Goal: Task Accomplishment & Management: Manage account settings

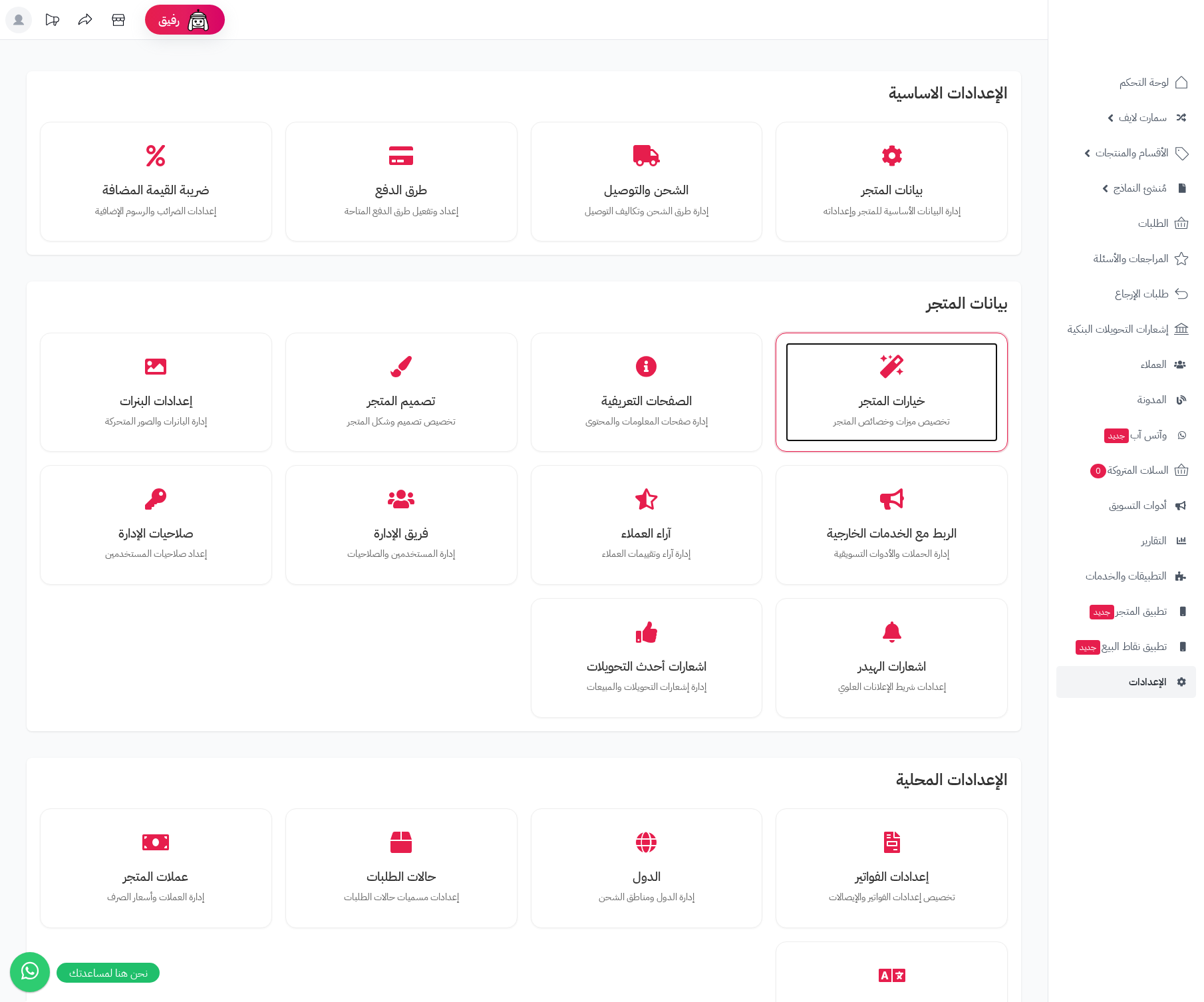
click at [862, 387] on div "خيارات المتجر تخصيص ميزات وخصائص المتجر" at bounding box center [891, 393] width 212 height 100
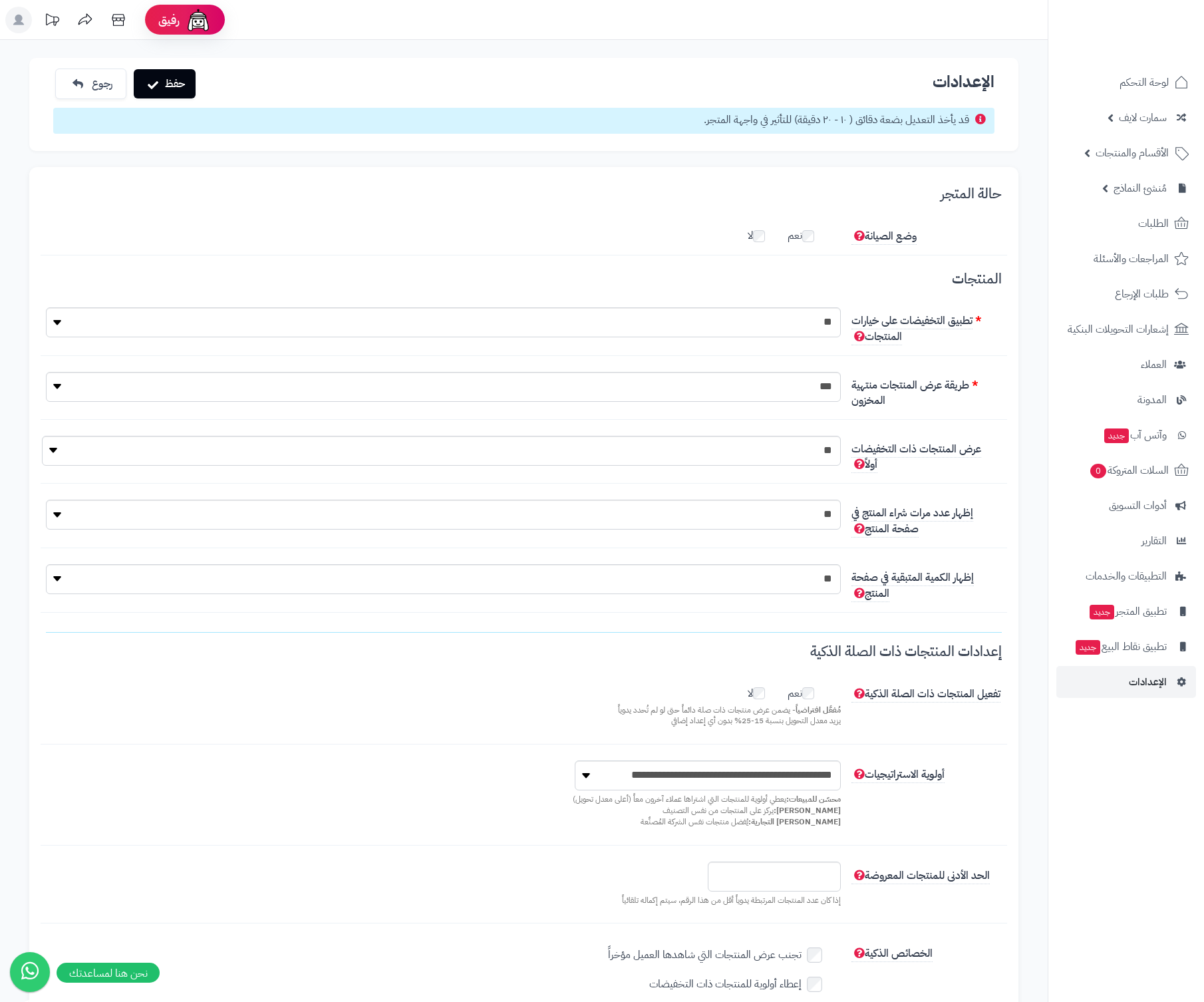
scroll to position [10, 0]
click at [192, 89] on button "حفظ" at bounding box center [165, 83] width 62 height 30
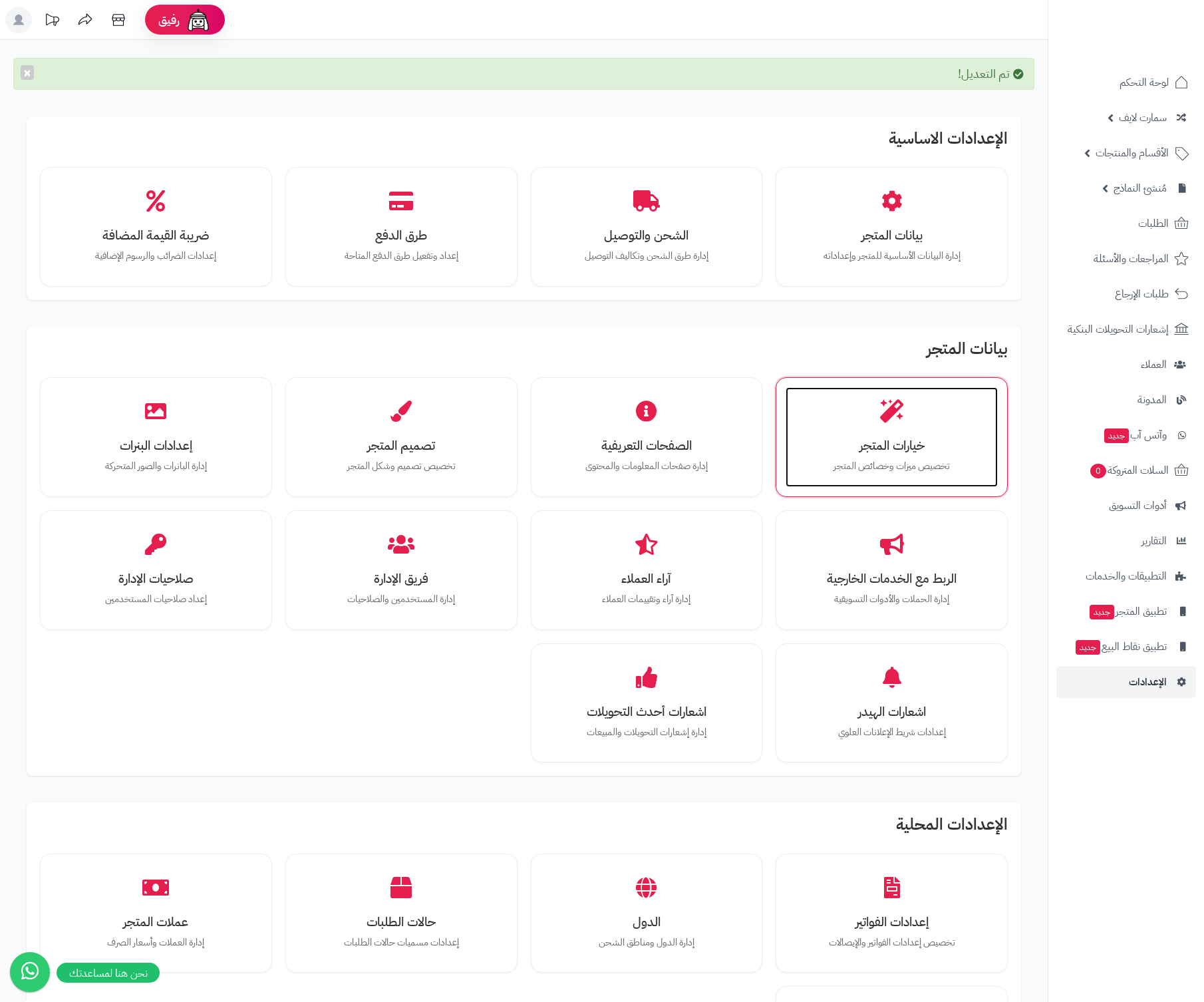
click at [885, 468] on p "تخصيص ميزات وخصائص المتجر" at bounding box center [891, 467] width 186 height 15
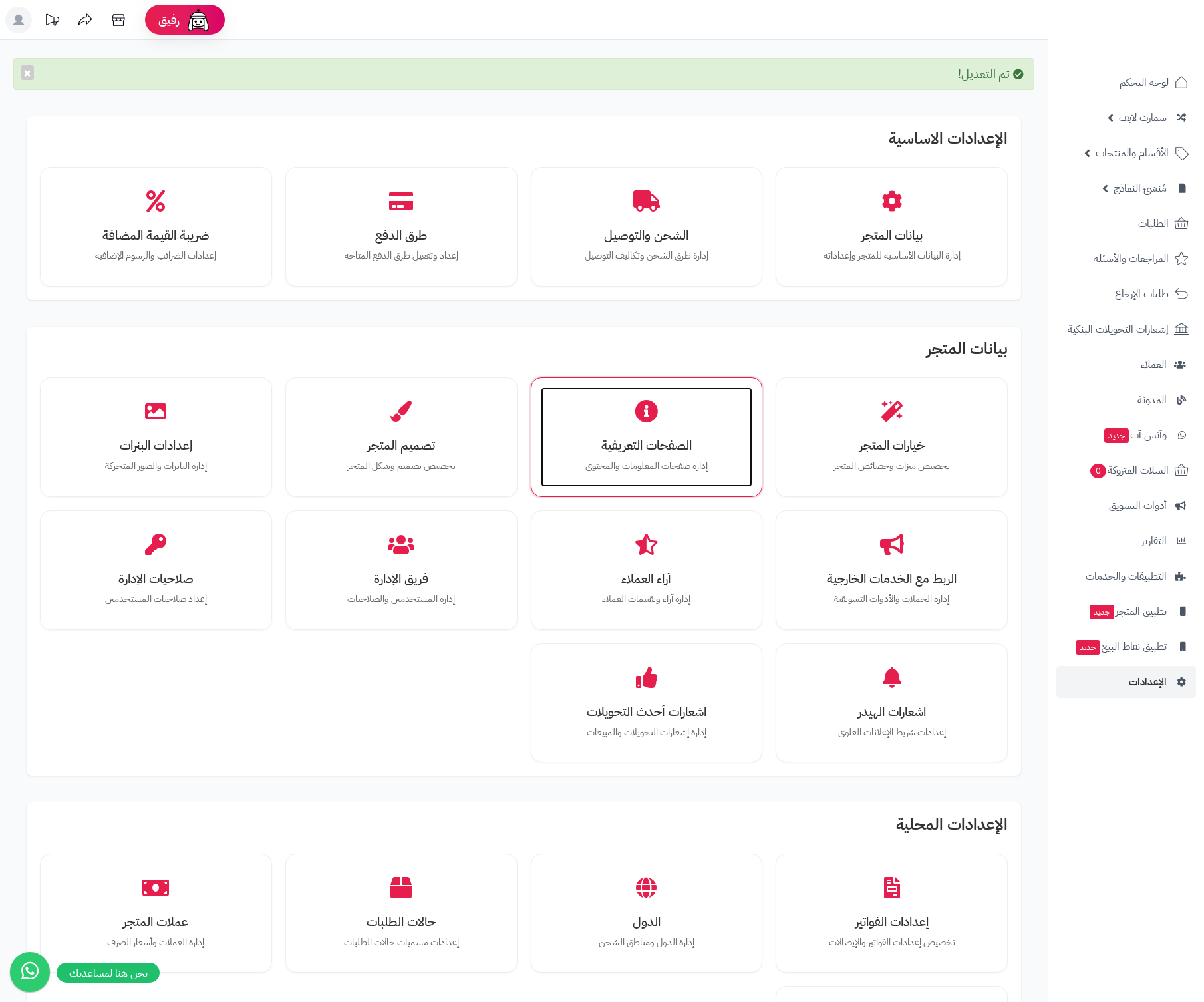
click at [569, 453] on div "الصفحات التعريفية إدارة صفحات المعلومات والمحتوى" at bounding box center [647, 437] width 212 height 100
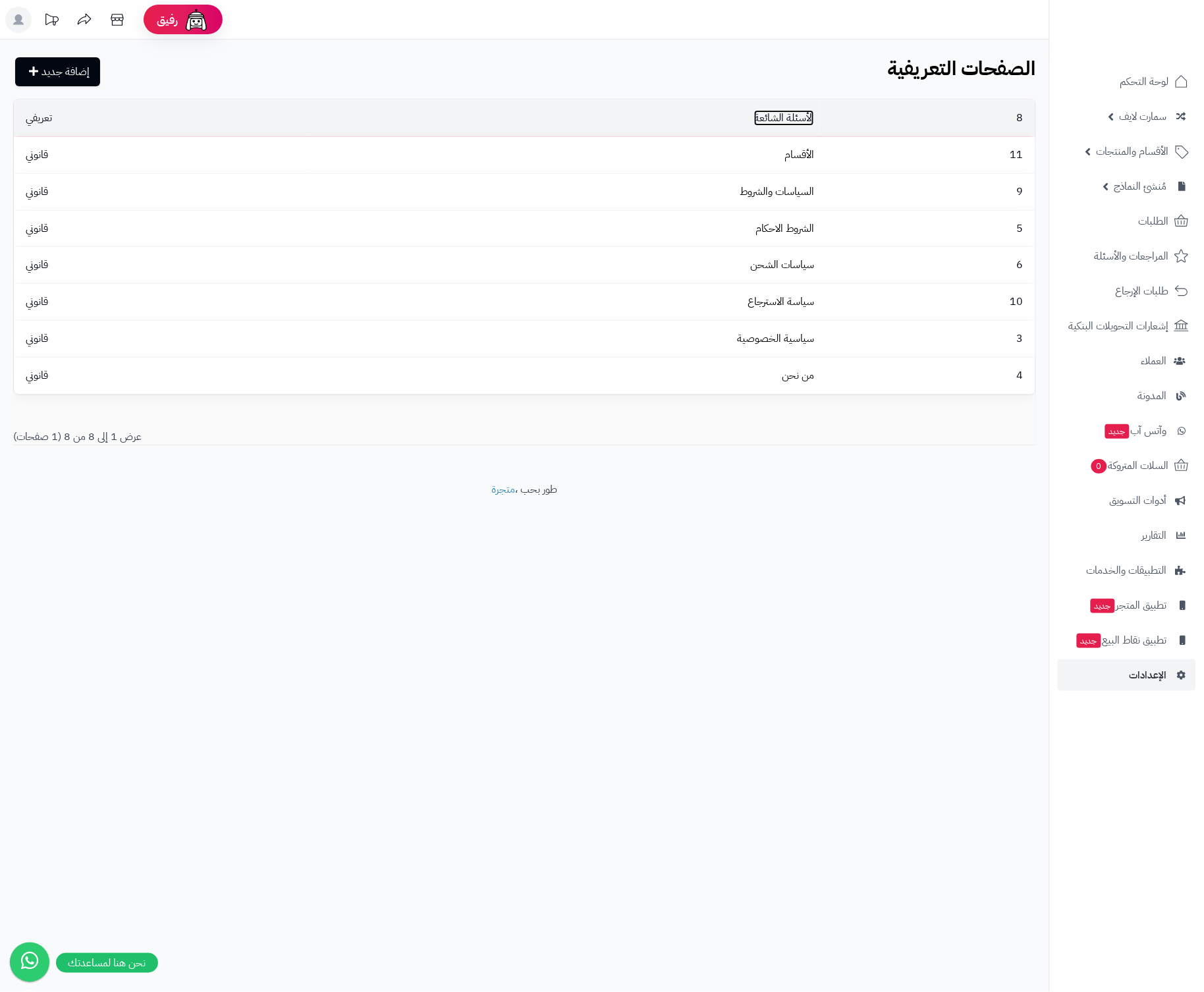
click at [776, 116] on link "الأسئلة الشائعة" at bounding box center [784, 118] width 60 height 16
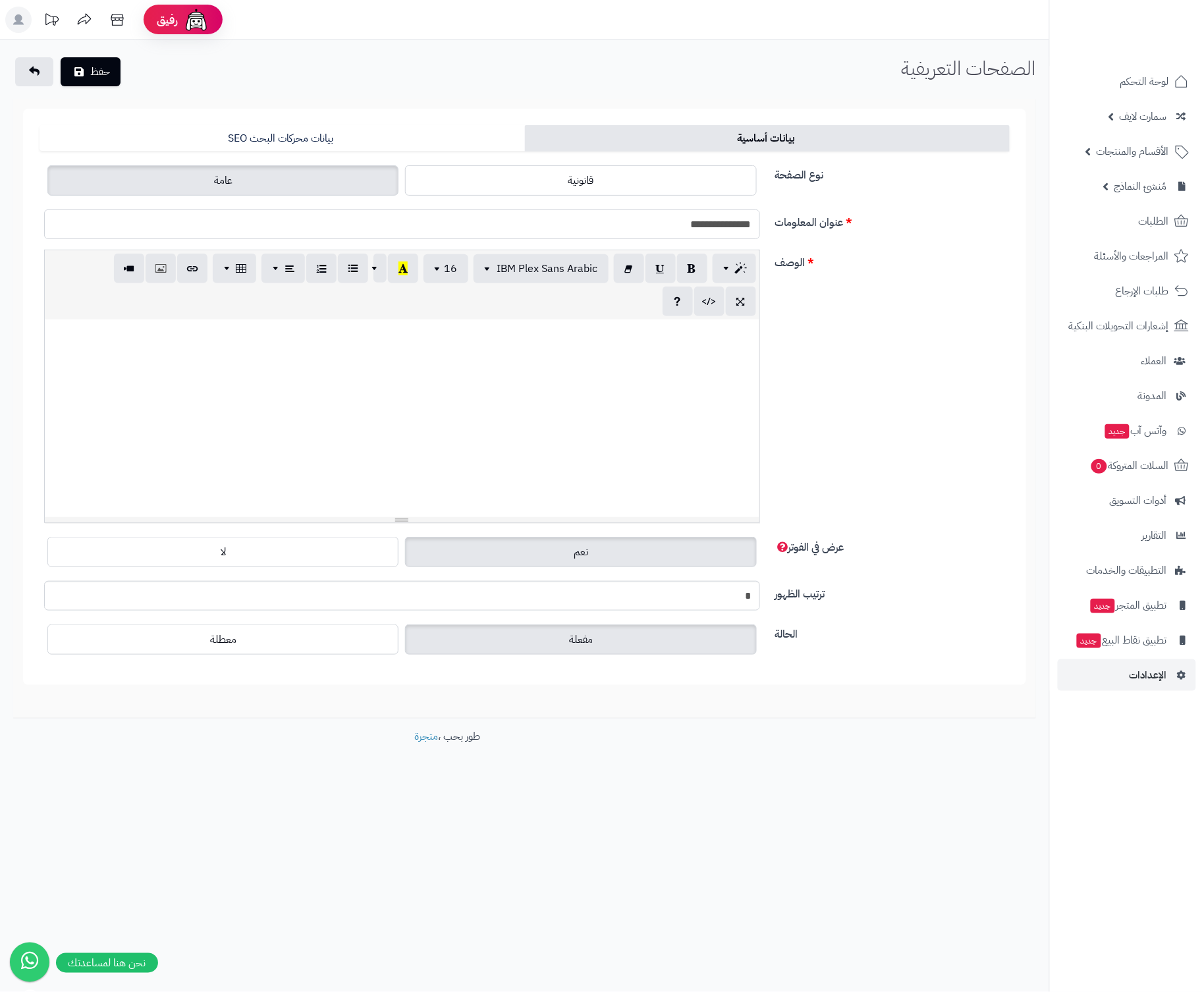
click at [630, 214] on input "**********" at bounding box center [401, 224] width 715 height 30
type input "**********"
click at [61, 57] on button "حفظ" at bounding box center [91, 72] width 60 height 29
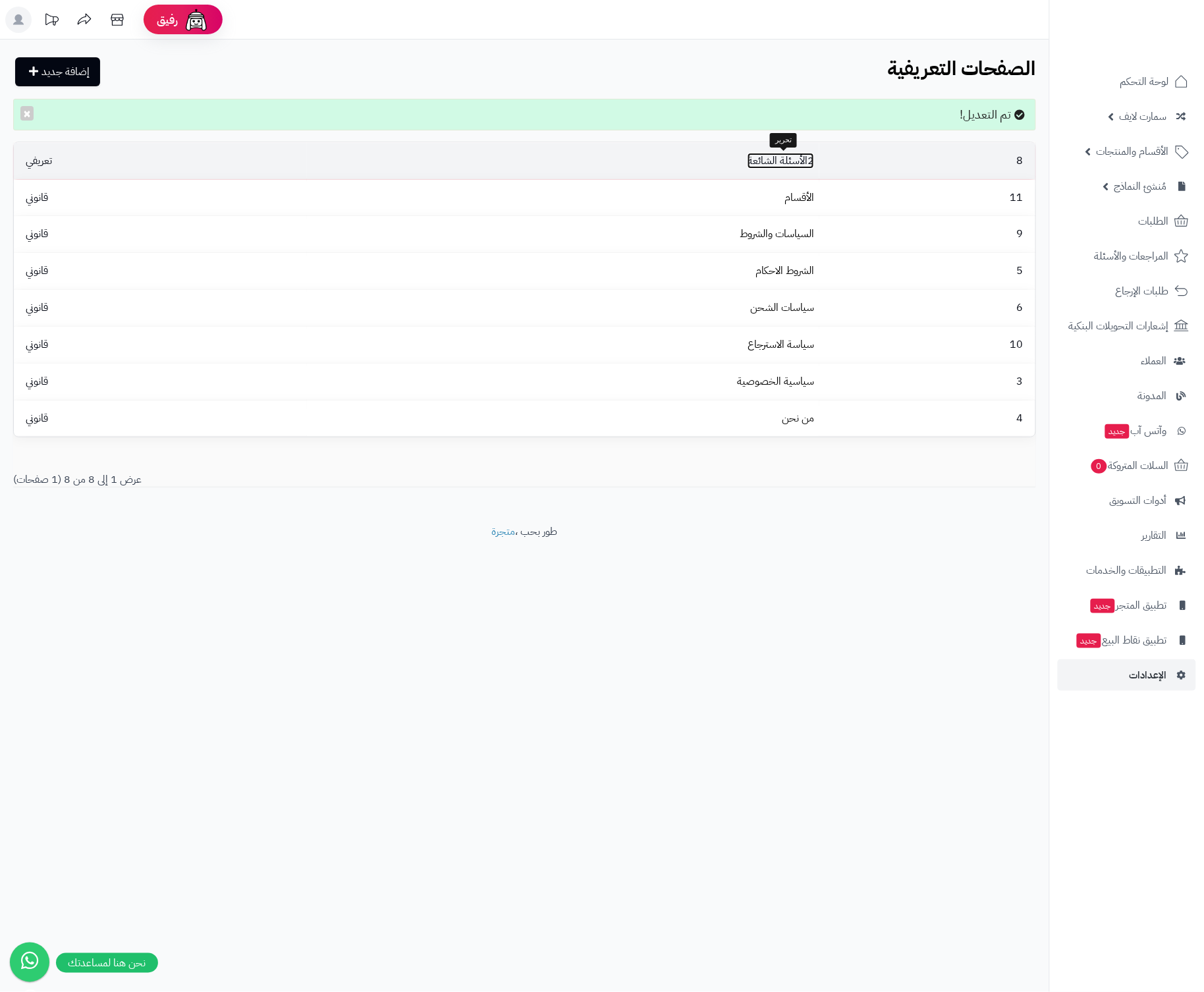
click at [779, 158] on link "2الأسئلة الشائعة" at bounding box center [781, 161] width 67 height 16
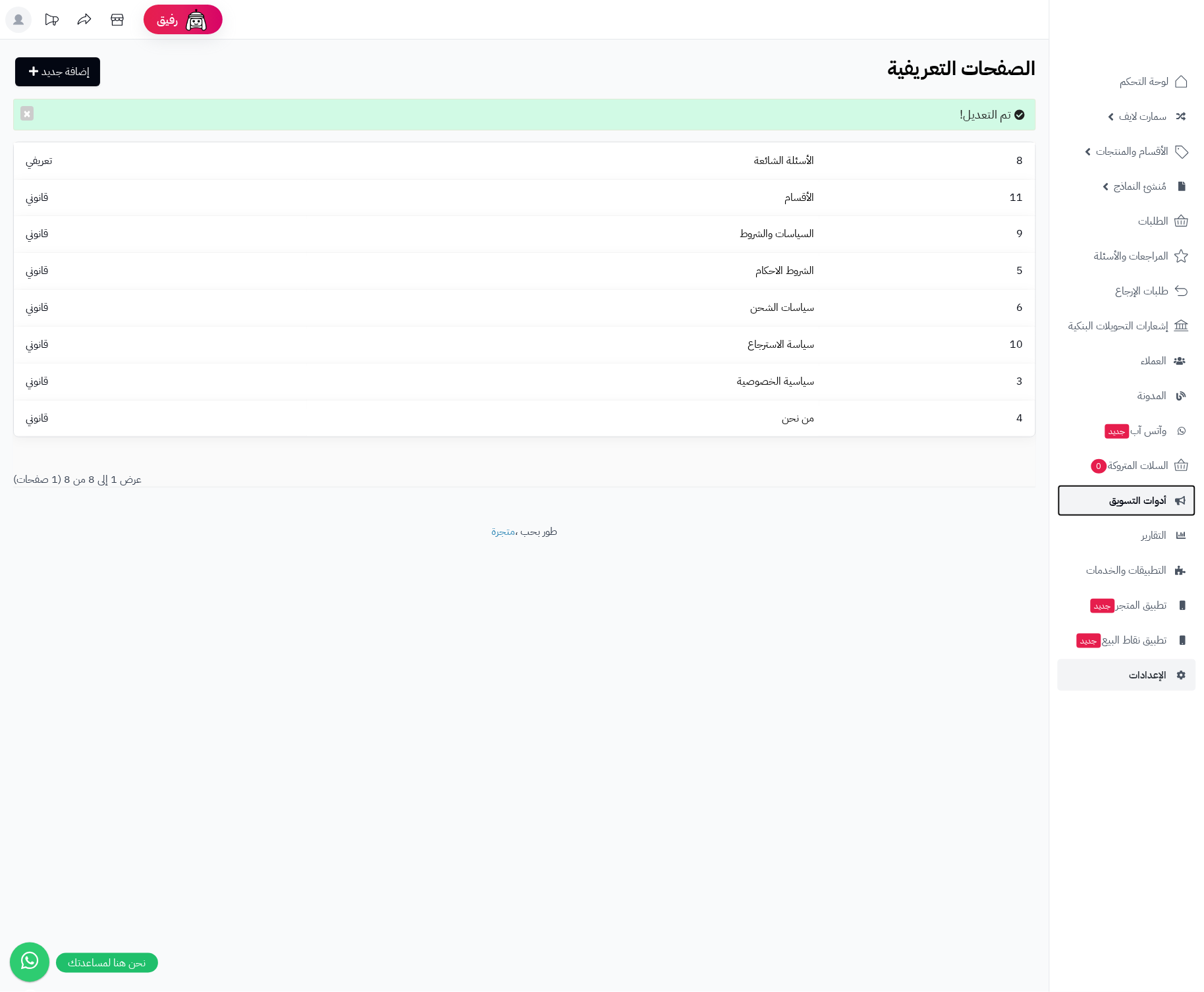
click at [1119, 505] on span "أدوات التسويق" at bounding box center [1138, 501] width 57 height 19
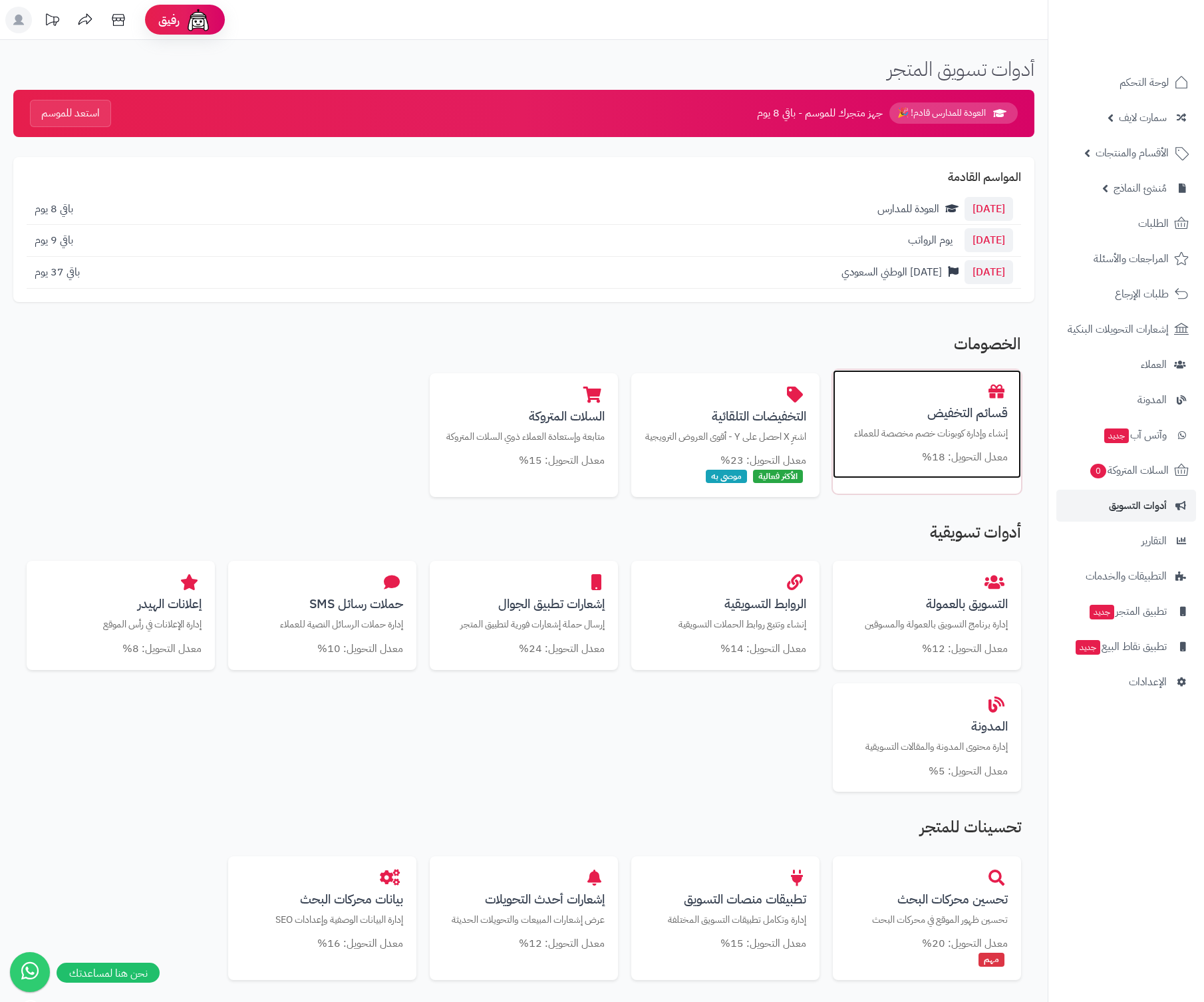
click at [963, 414] on h3 "قسائم التخفيض" at bounding box center [926, 413] width 161 height 14
